Goal: Transaction & Acquisition: Obtain resource

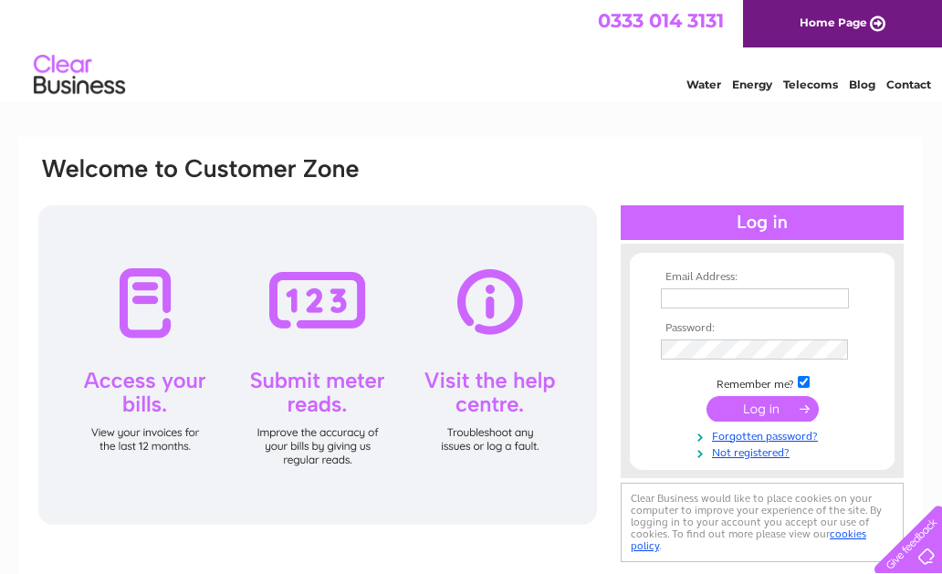
click at [779, 295] on input "text" at bounding box center [755, 298] width 188 height 20
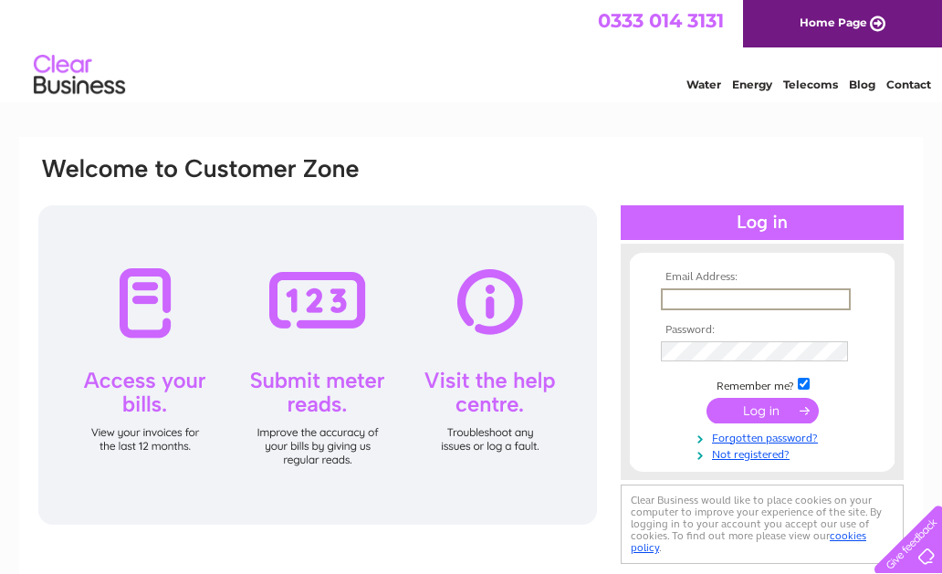
type input "[EMAIL_ADDRESS][DOMAIN_NAME]"
click at [737, 335] on tbody "Email Address: [EMAIL_ADDRESS][DOMAIN_NAME] Password: Remember me?" at bounding box center [762, 365] width 212 height 189
click at [735, 432] on link "Forgotten password?" at bounding box center [764, 435] width 207 height 17
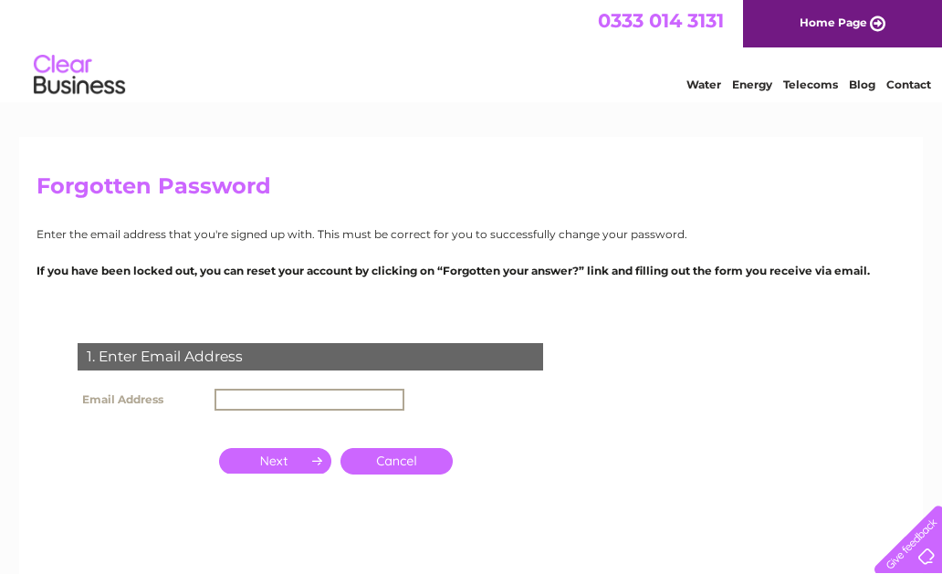
click at [341, 405] on input "text" at bounding box center [309, 400] width 190 height 22
type input "[EMAIL_ADDRESS][DOMAIN_NAME]"
click at [292, 470] on input "button" at bounding box center [275, 461] width 112 height 26
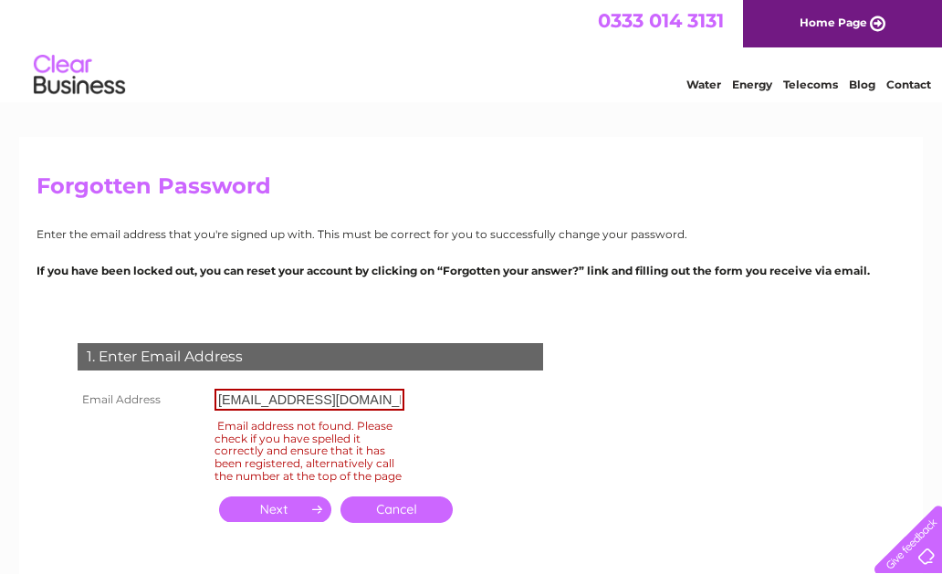
click at [432, 523] on link "Cancel" at bounding box center [396, 509] width 112 height 26
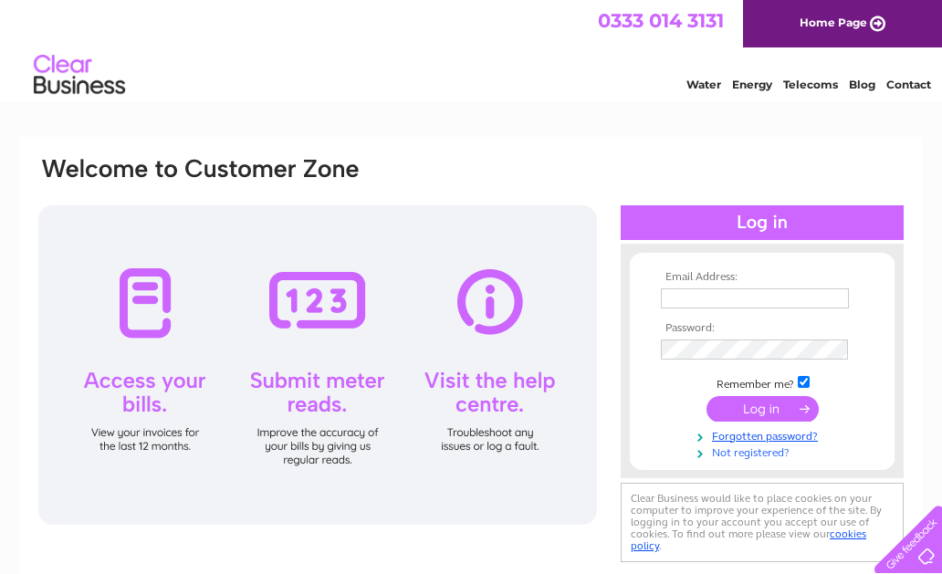
click at [745, 453] on link "Not registered?" at bounding box center [764, 450] width 207 height 17
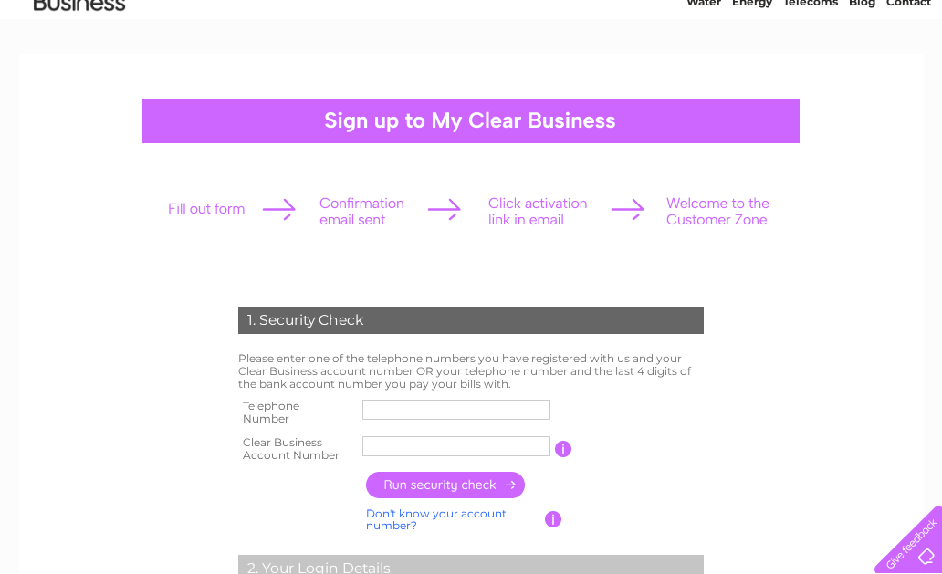
scroll to position [86, 0]
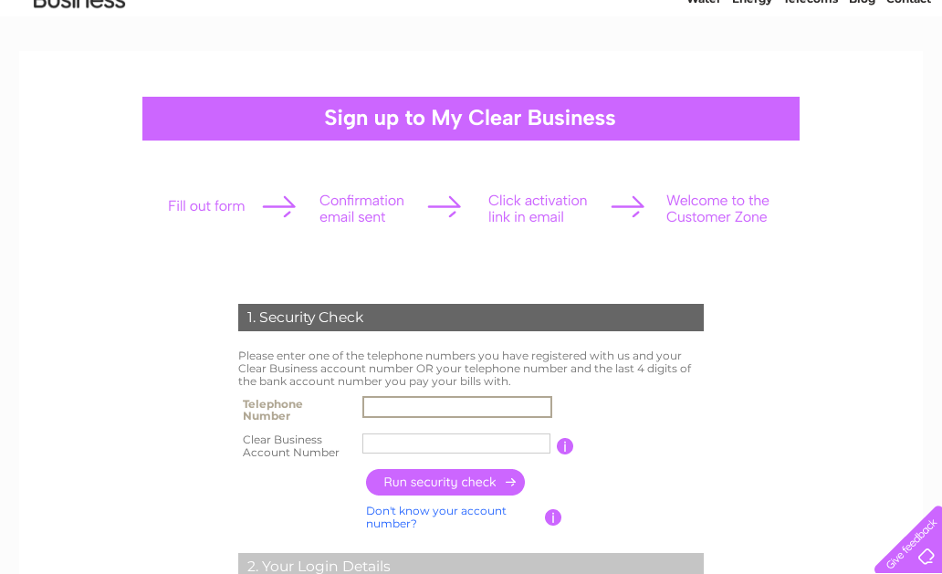
click at [393, 408] on input "text" at bounding box center [457, 407] width 190 height 22
type input "07976815856"
type input "Luxe Prop"
drag, startPoint x: 485, startPoint y: 406, endPoint x: 245, endPoint y: 415, distance: 240.1
click at [245, 415] on tr "Telephone Number 07424252082" at bounding box center [471, 409] width 474 height 36
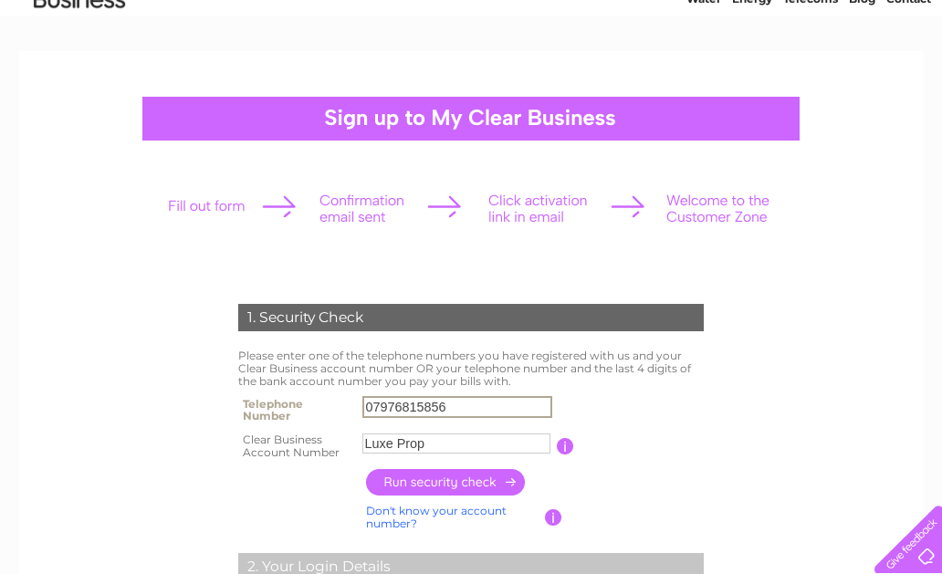
type input "07976815856"
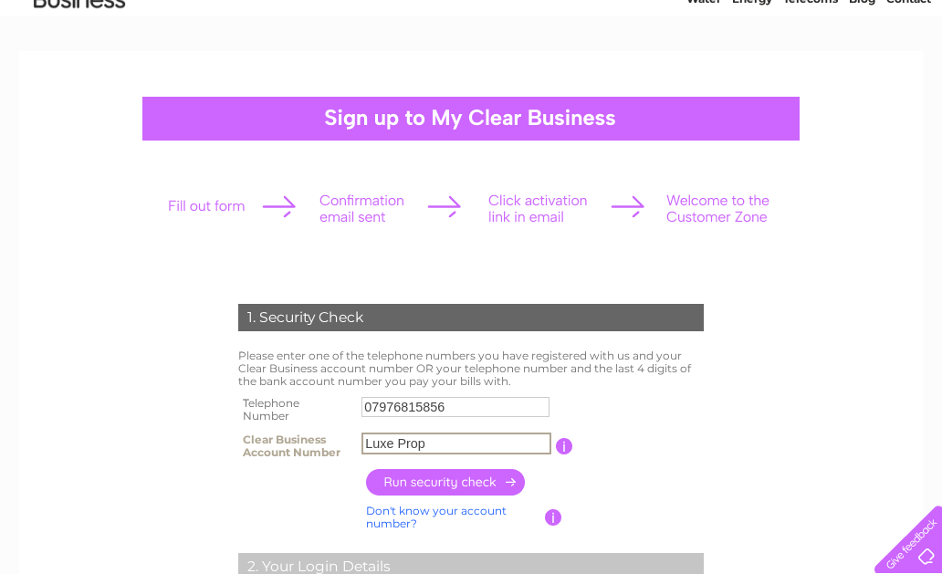
paste input "30310939"
type input "30310939"
click at [310, 381] on td "Please enter one of the telephone numbers you have registered with us and your …" at bounding box center [471, 368] width 474 height 47
click at [409, 485] on input "button" at bounding box center [446, 482] width 161 height 26
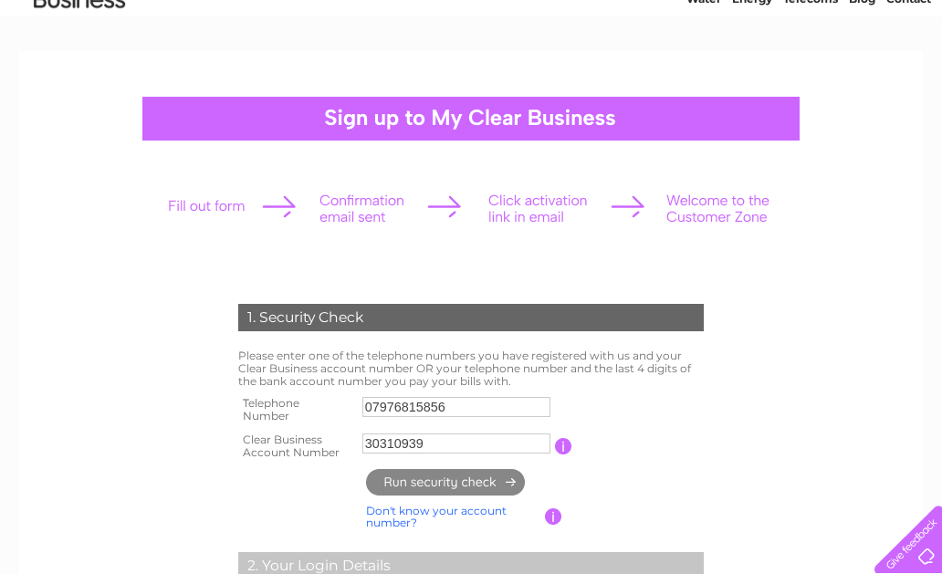
type input "**********"
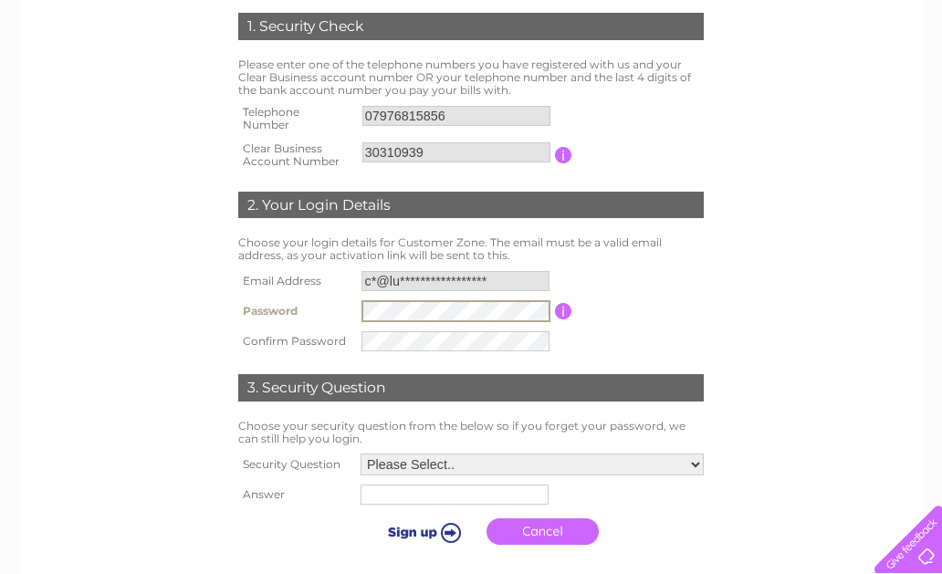
scroll to position [379, 0]
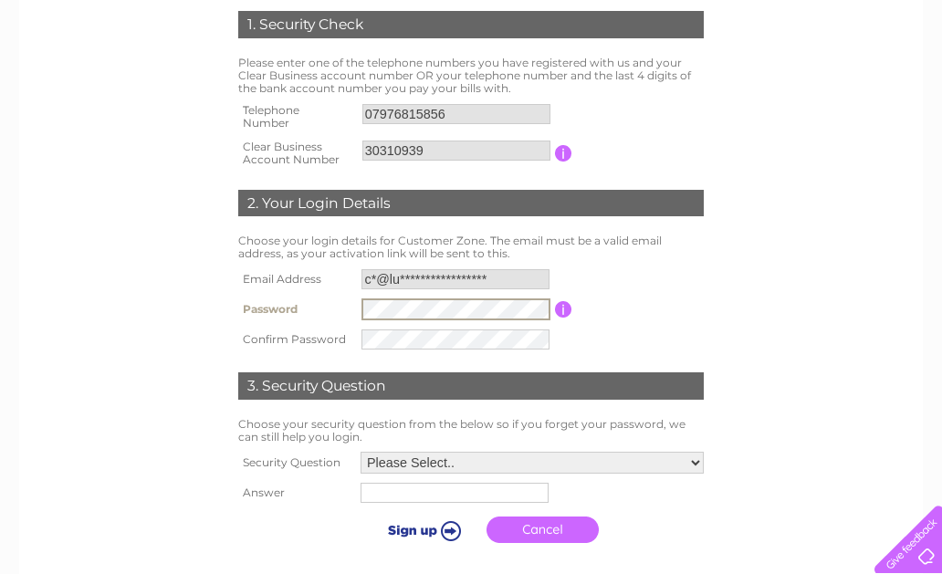
click at [255, 332] on tbody "**********" at bounding box center [471, 309] width 474 height 89
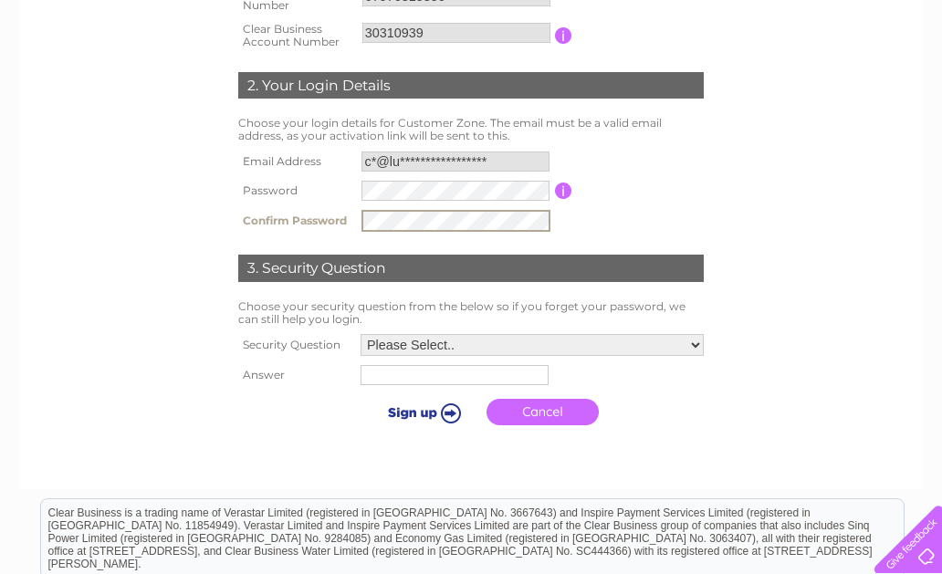
scroll to position [496, 0]
click at [423, 343] on select "Please Select.. In what town or city was your first job? In what town or city d…" at bounding box center [531, 345] width 343 height 22
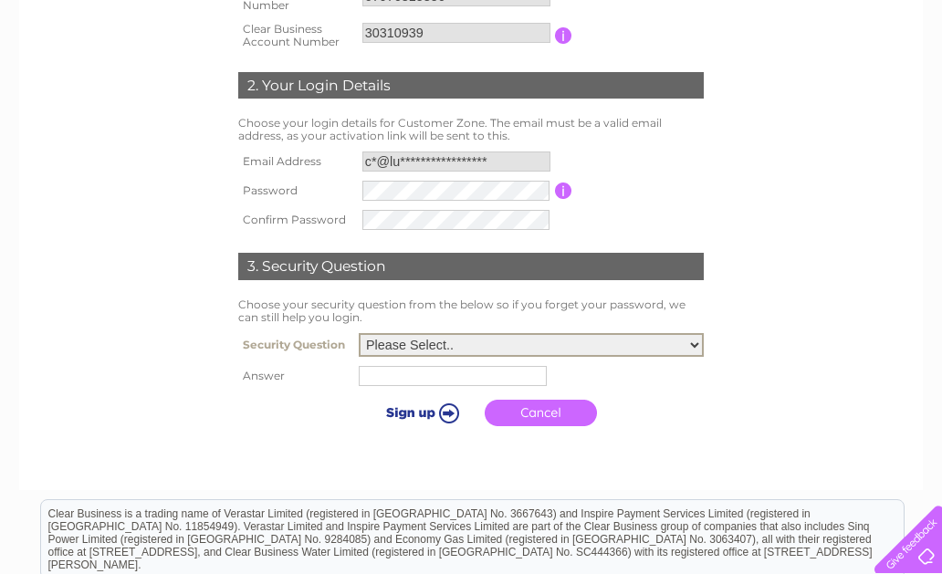
select select "1"
click at [359, 333] on select "Please Select.. In what town or city was your first job? In what town or city d…" at bounding box center [531, 345] width 345 height 24
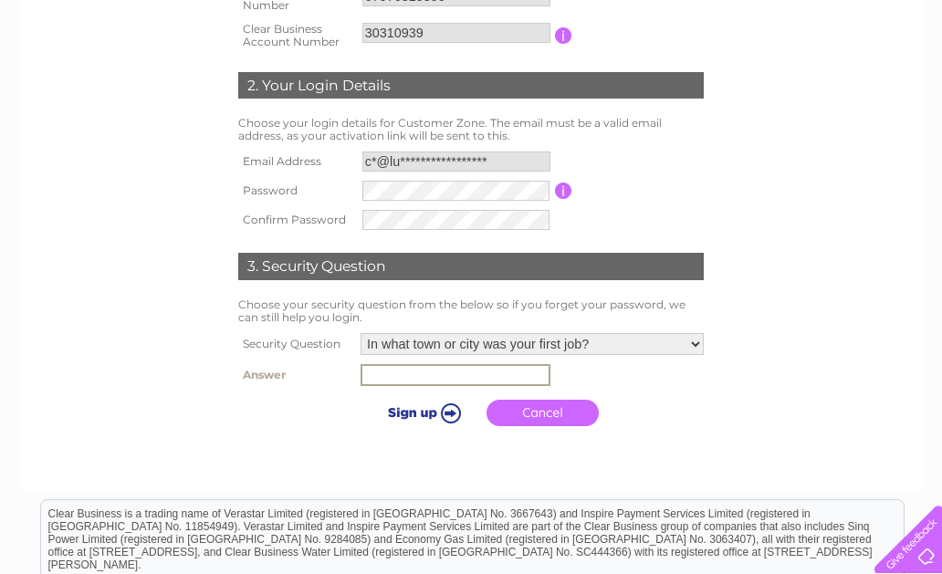
click at [425, 371] on input "text" at bounding box center [455, 375] width 190 height 22
type input "leicester"
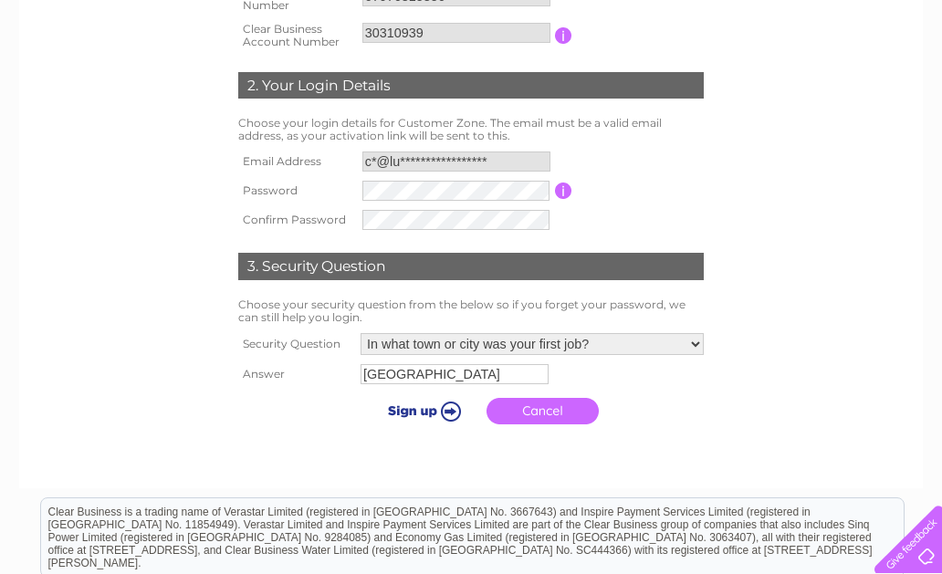
click at [442, 408] on input "submit" at bounding box center [421, 411] width 112 height 26
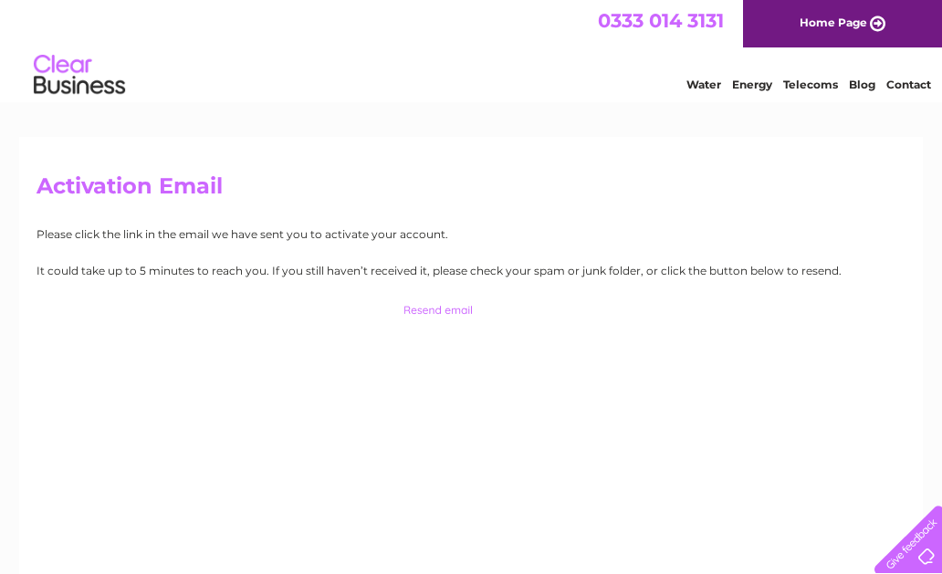
click at [408, 376] on div "Activation Email Please click the link in the email we have sent you to activat…" at bounding box center [470, 392] width 903 height 511
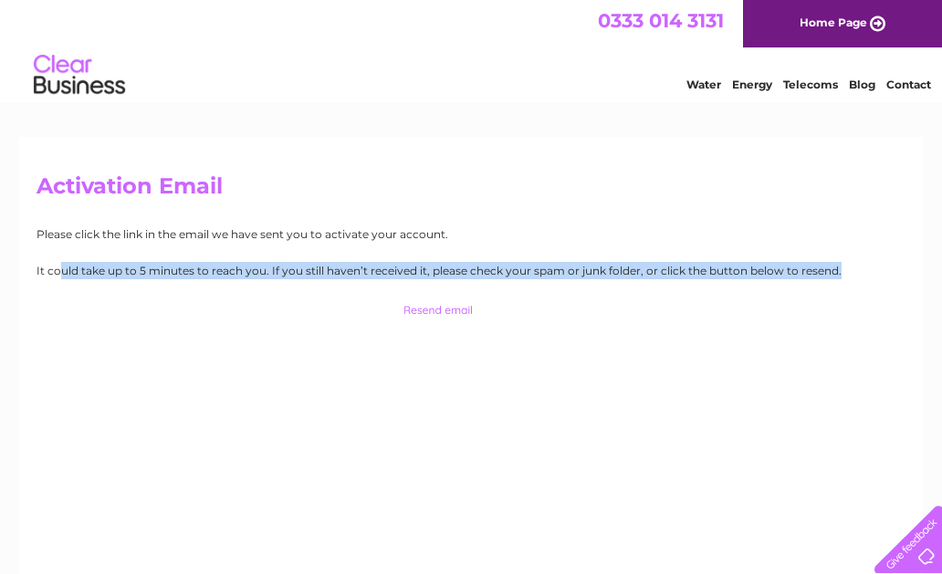
drag, startPoint x: 408, startPoint y: 376, endPoint x: 278, endPoint y: 513, distance: 188.4
click at [278, 513] on div "Activation Email Please click the link in the email we have sent you to activat…" at bounding box center [470, 392] width 903 height 511
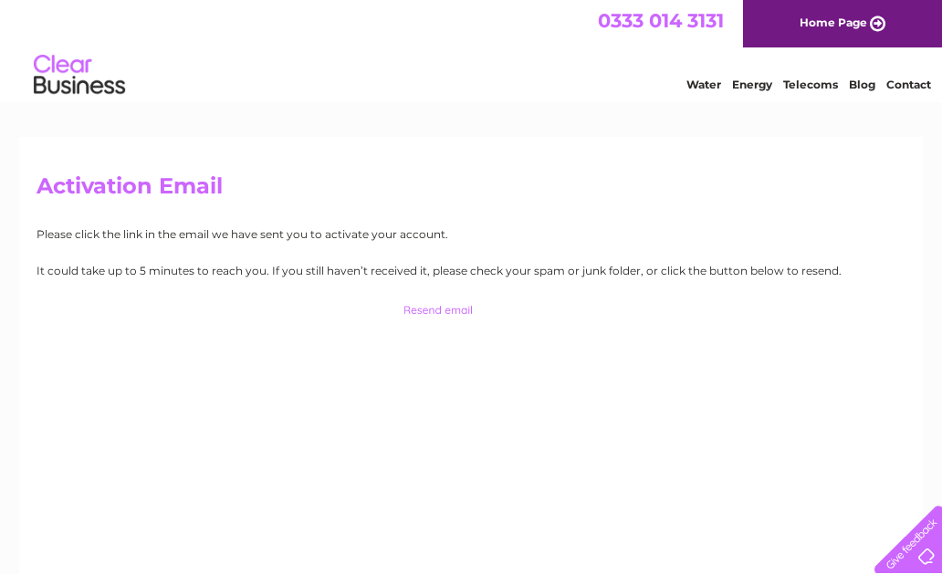
drag, startPoint x: 278, startPoint y: 513, endPoint x: 168, endPoint y: 387, distance: 167.4
click at [168, 387] on div "Activation Email Please click the link in the email we have sent you to activat…" at bounding box center [470, 392] width 903 height 511
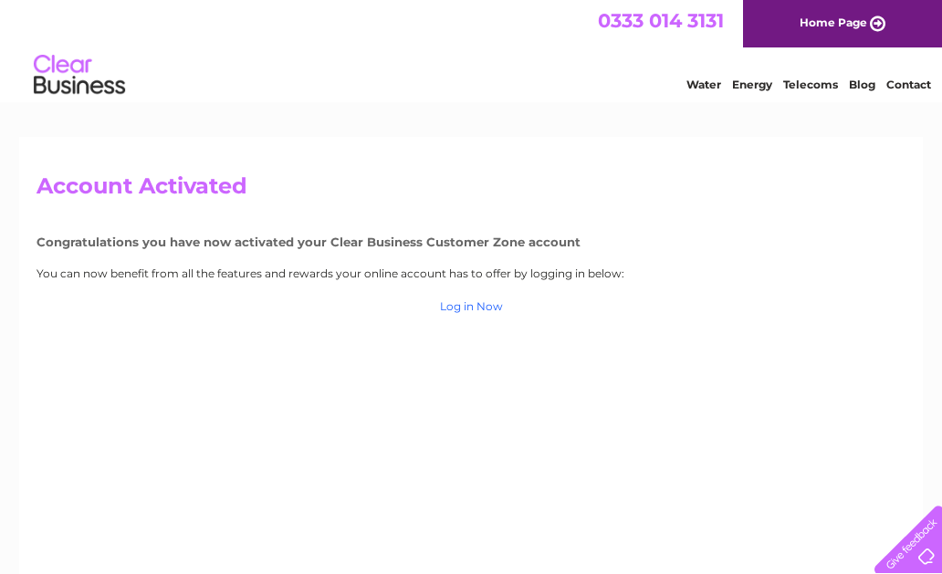
click at [463, 305] on link "Log in Now" at bounding box center [471, 306] width 63 height 14
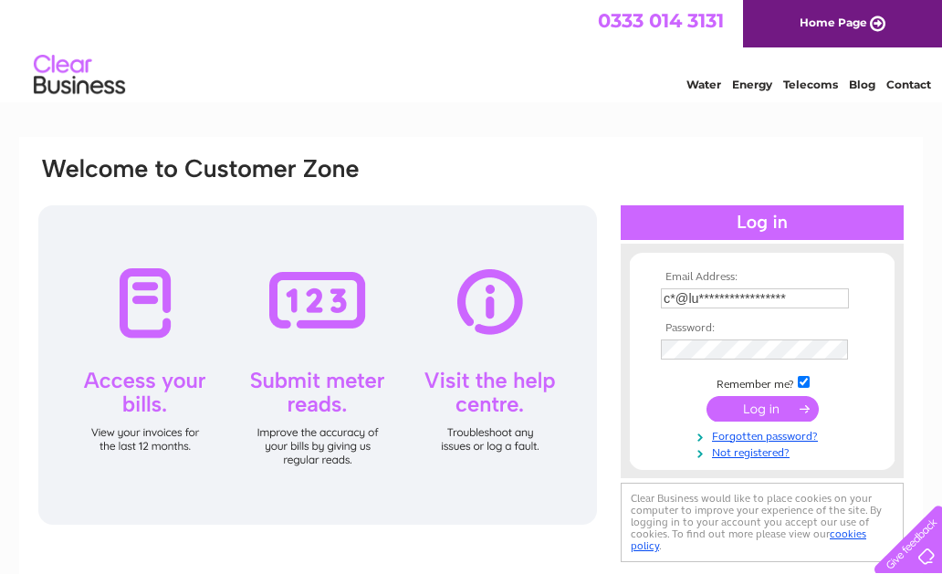
click at [799, 411] on td at bounding box center [762, 408] width 212 height 35
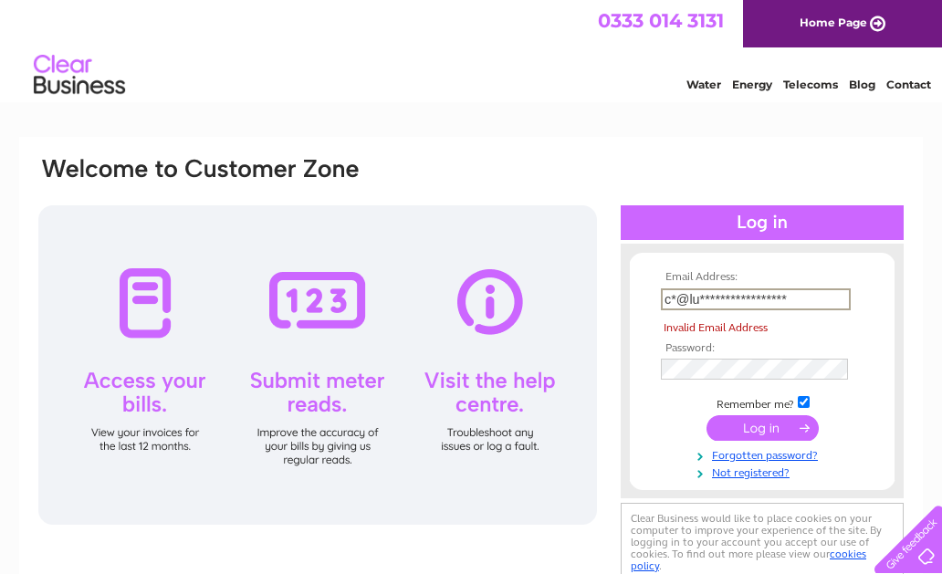
drag, startPoint x: 826, startPoint y: 288, endPoint x: 453, endPoint y: 314, distance: 374.0
click at [453, 314] on div "**********" at bounding box center [470, 371] width 869 height 432
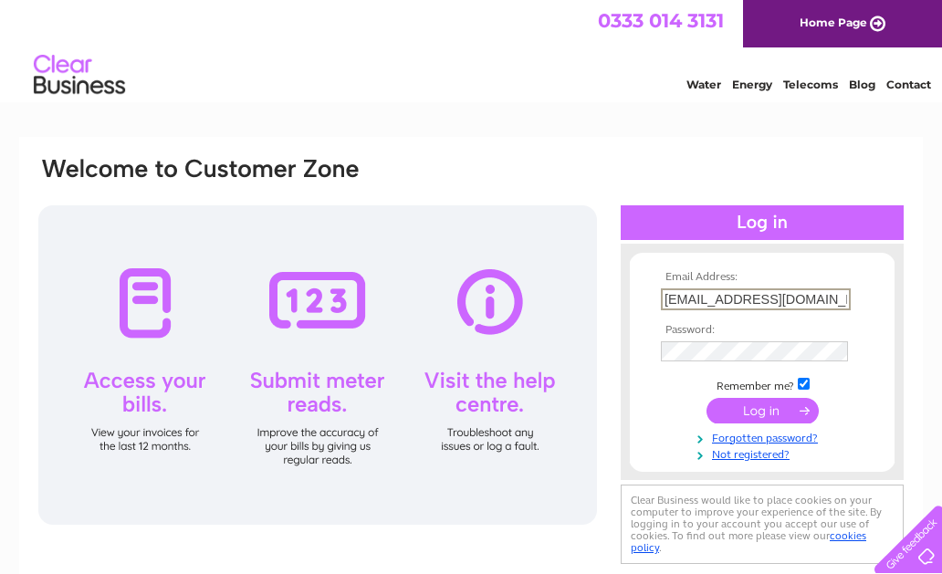
type input "[EMAIL_ADDRESS][DOMAIN_NAME]"
click at [755, 420] on input "submit" at bounding box center [762, 411] width 112 height 26
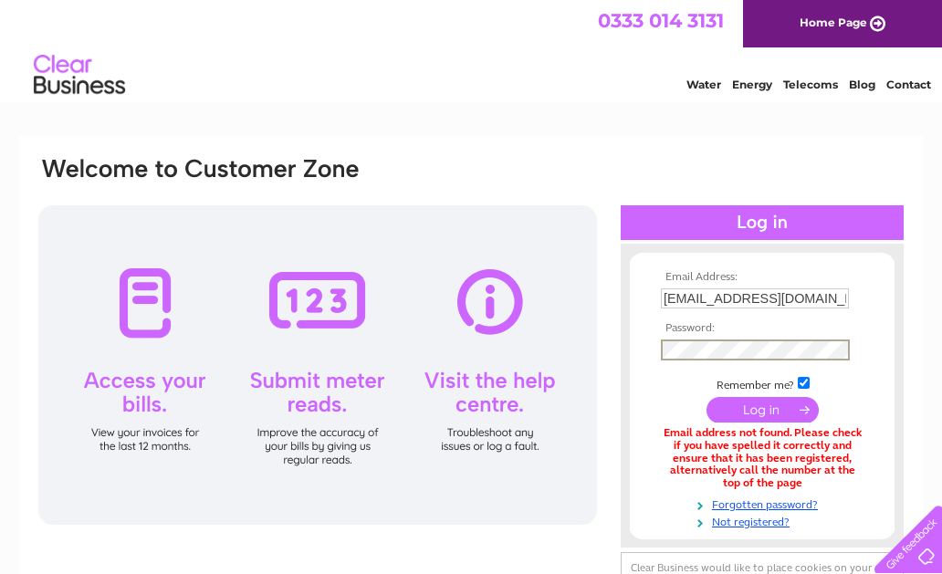
click at [706, 397] on input "submit" at bounding box center [762, 410] width 112 height 26
click at [775, 319] on td at bounding box center [762, 317] width 212 height 9
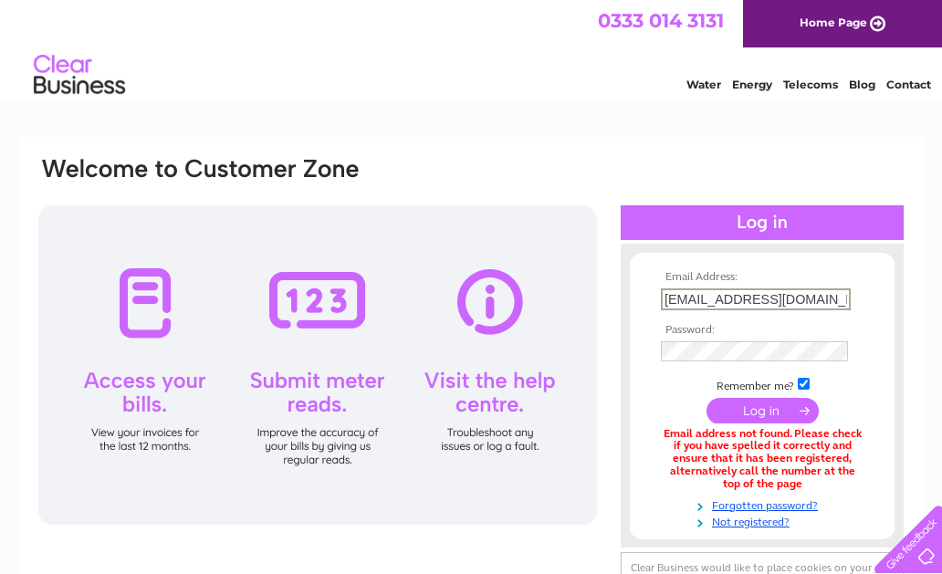
drag, startPoint x: 784, startPoint y: 299, endPoint x: 530, endPoint y: 308, distance: 253.8
click at [530, 308] on div "Email Address: [EMAIL_ADDRESS][DOMAIN_NAME] Password:" at bounding box center [470, 395] width 869 height 481
type input "[EMAIL_ADDRESS][DOMAIN_NAME]"
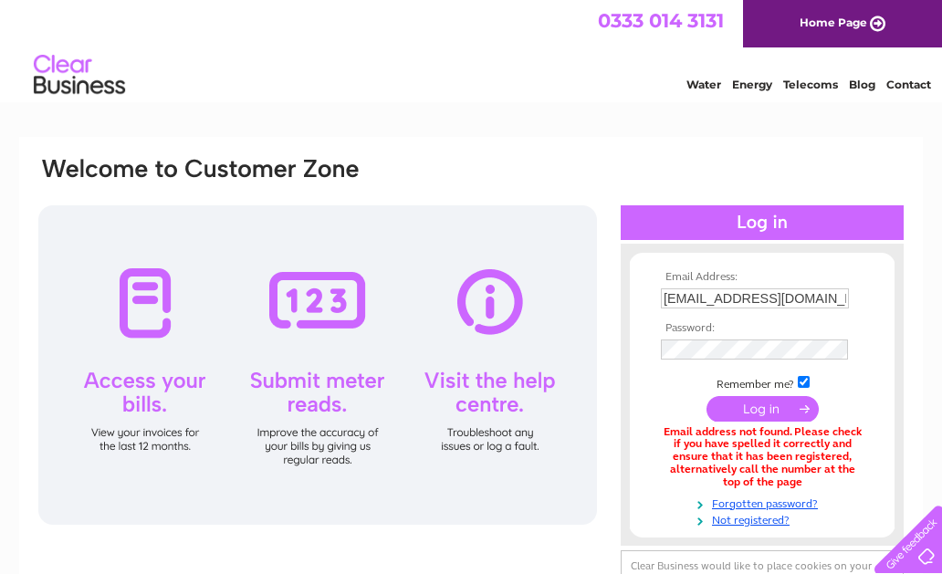
click at [793, 407] on input "submit" at bounding box center [762, 409] width 112 height 26
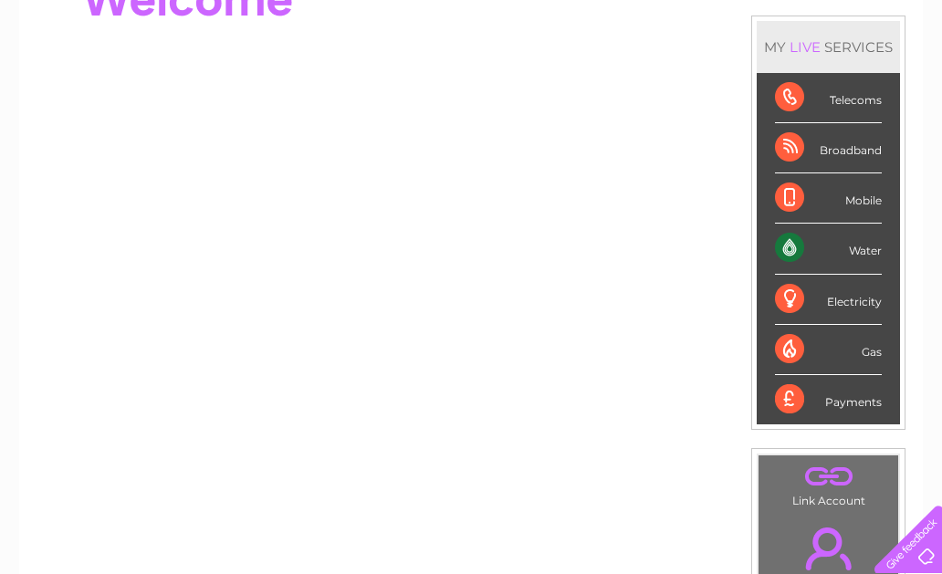
scroll to position [275, 0]
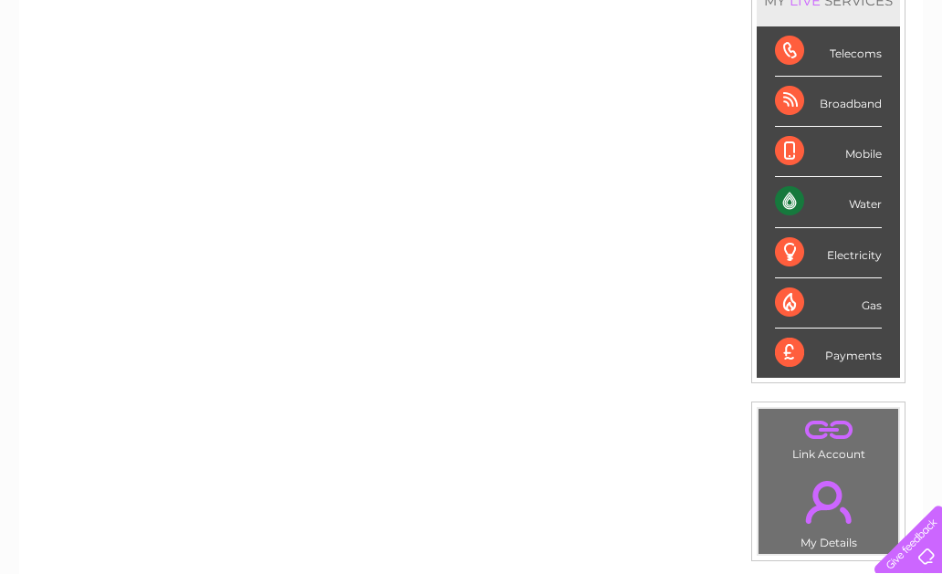
click at [790, 349] on div "Payments" at bounding box center [828, 352] width 107 height 49
click at [869, 349] on div "Payments" at bounding box center [828, 352] width 107 height 49
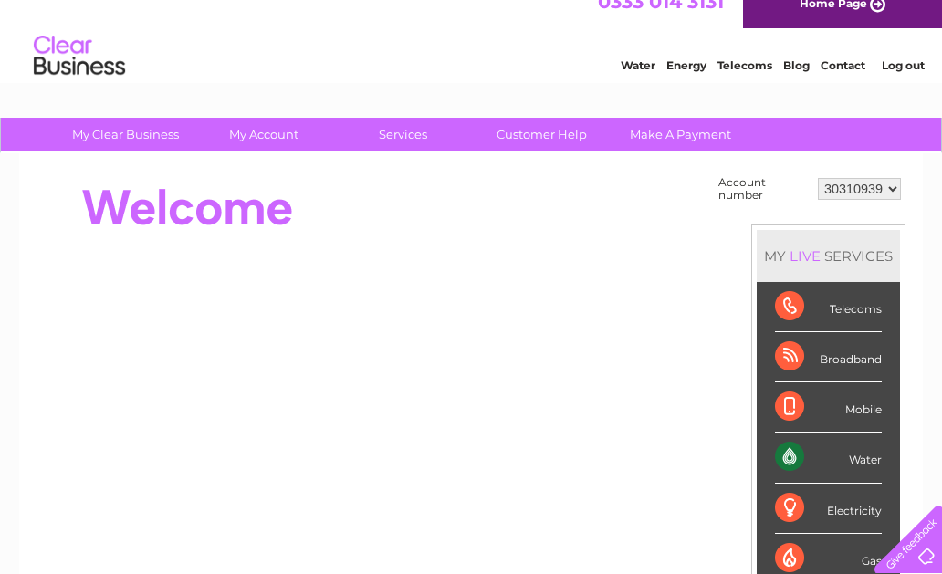
scroll to position [0, 0]
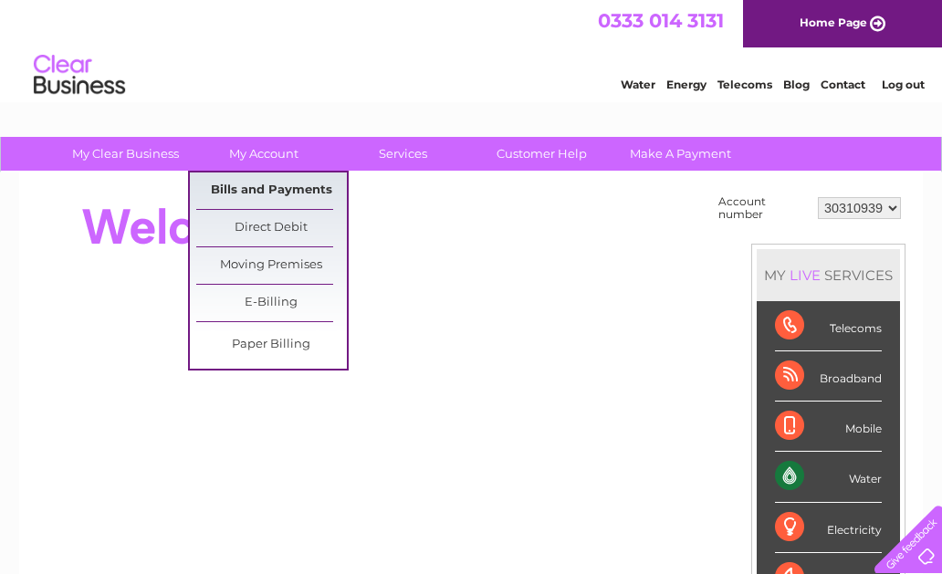
click at [265, 184] on link "Bills and Payments" at bounding box center [271, 190] width 151 height 36
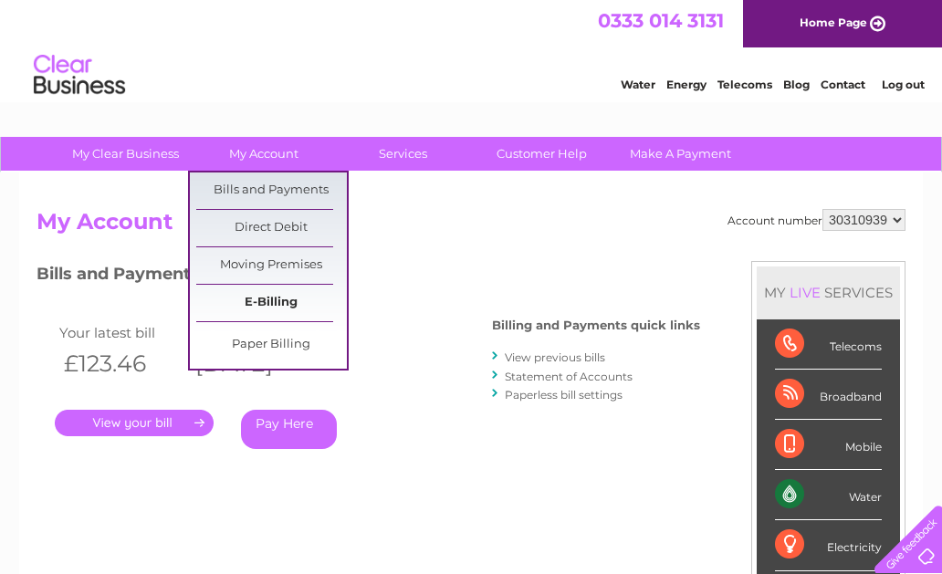
click at [281, 303] on link "E-Billing" at bounding box center [271, 303] width 151 height 36
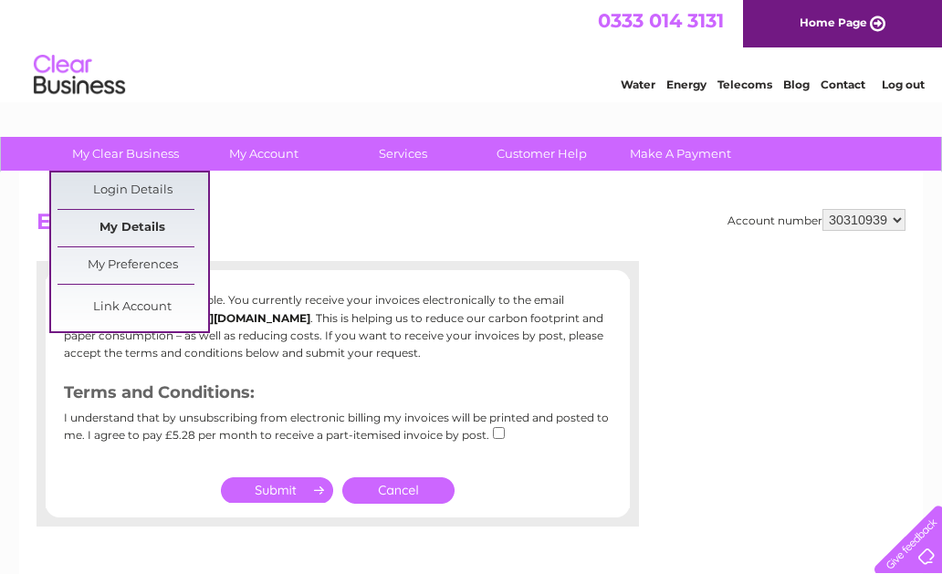
click at [147, 232] on link "My Details" at bounding box center [132, 228] width 151 height 36
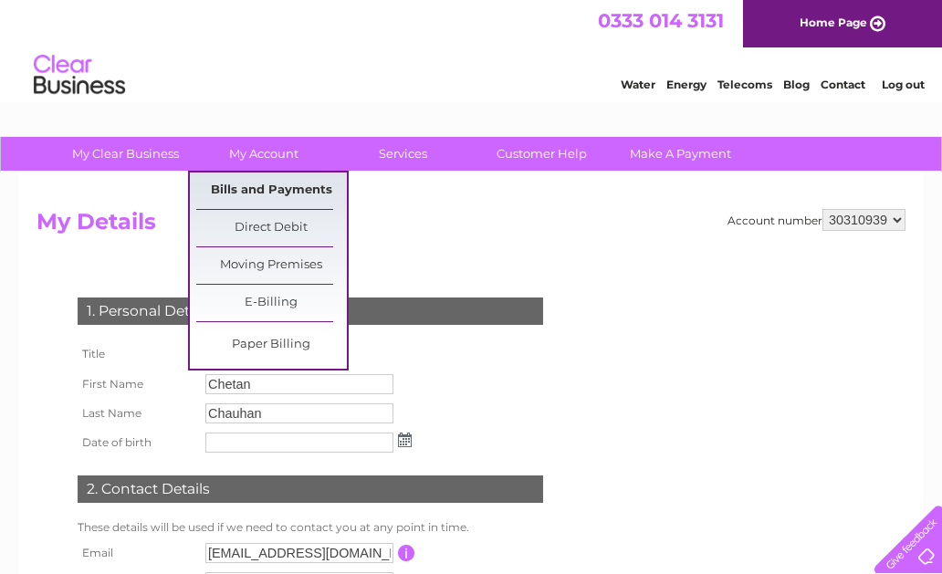
click at [267, 192] on link "Bills and Payments" at bounding box center [271, 190] width 151 height 36
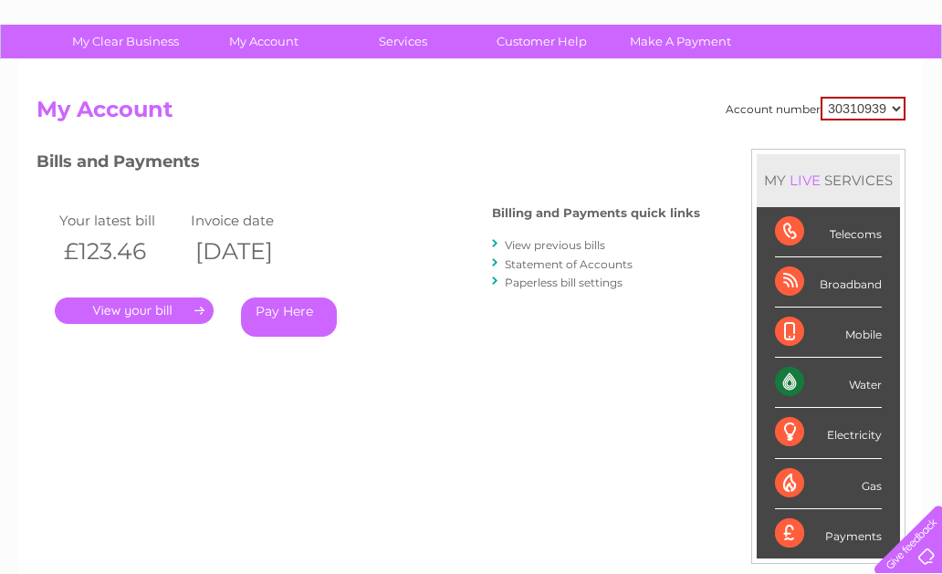
scroll to position [114, 0]
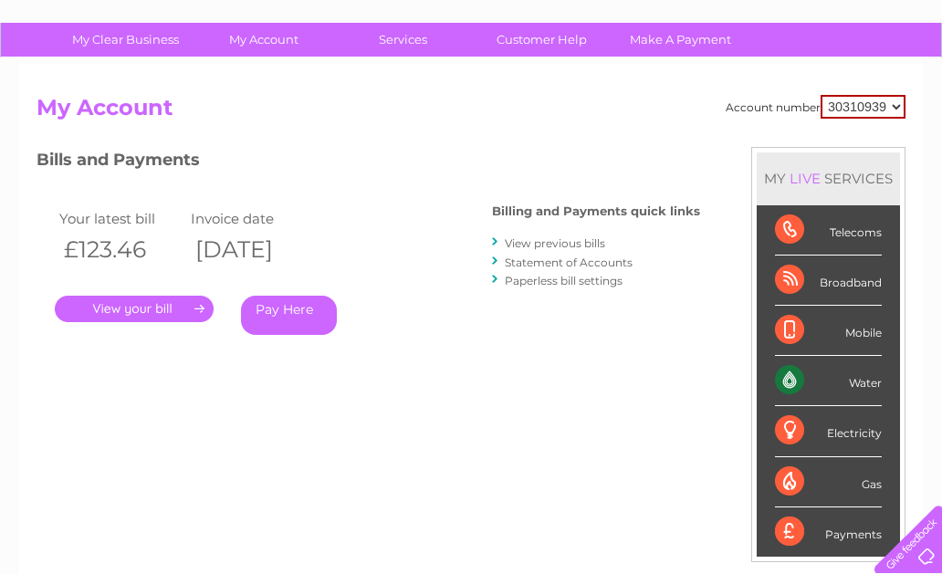
click at [165, 310] on link "." at bounding box center [134, 309] width 159 height 26
click at [577, 240] on link "View previous bills" at bounding box center [555, 243] width 100 height 14
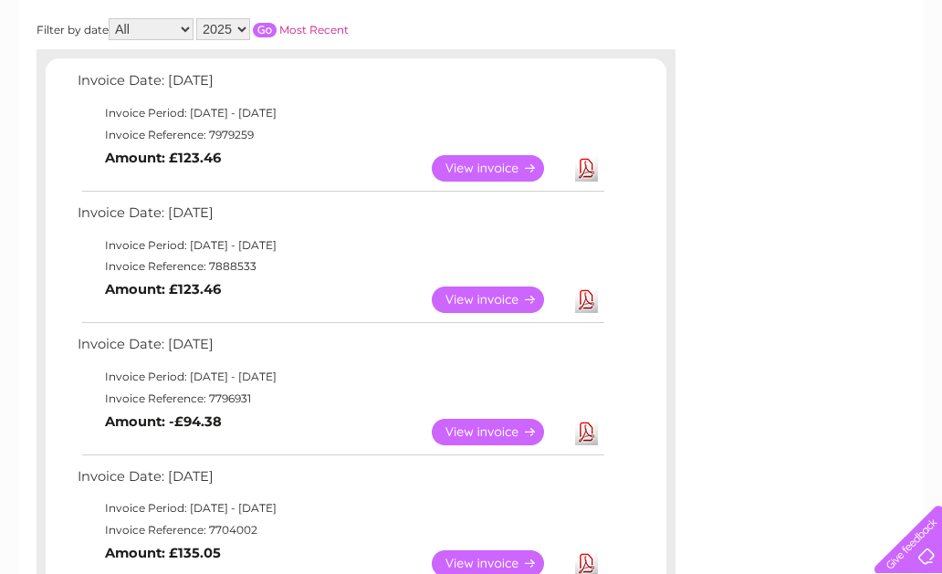
scroll to position [275, 0]
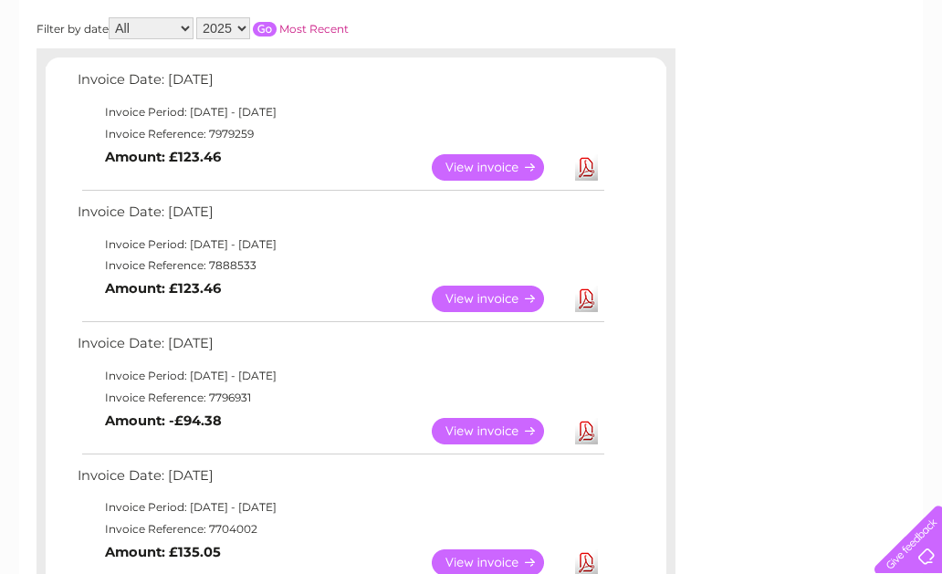
drag, startPoint x: 85, startPoint y: 206, endPoint x: 481, endPoint y: 374, distance: 430.1
click at [83, 257] on td "Invoice Reference: 7888533" at bounding box center [340, 266] width 534 height 22
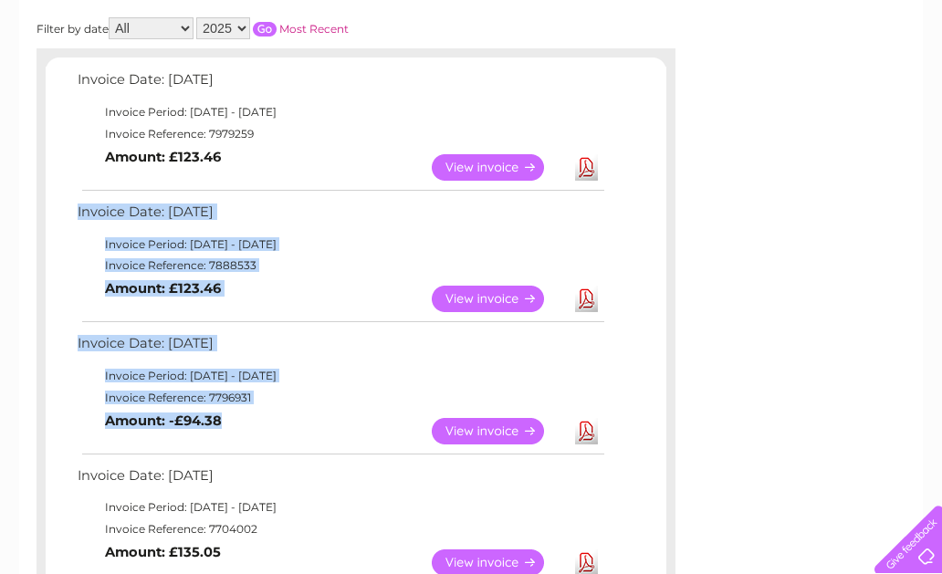
drag, startPoint x: 69, startPoint y: 203, endPoint x: 338, endPoint y: 440, distance: 357.5
copy div "Invoice Date: [DATE] Invoice Period: [DATE] - [DATE] Invoice Reference: 7888533…"
